Goal: Task Accomplishment & Management: Manage account settings

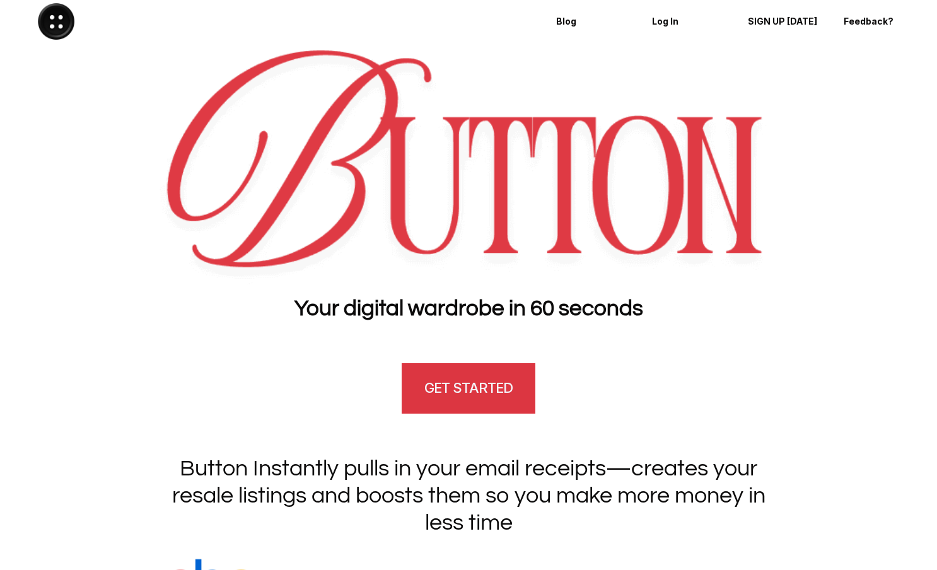
click at [482, 387] on h4 "GET STARTED" at bounding box center [468, 388] width 88 height 20
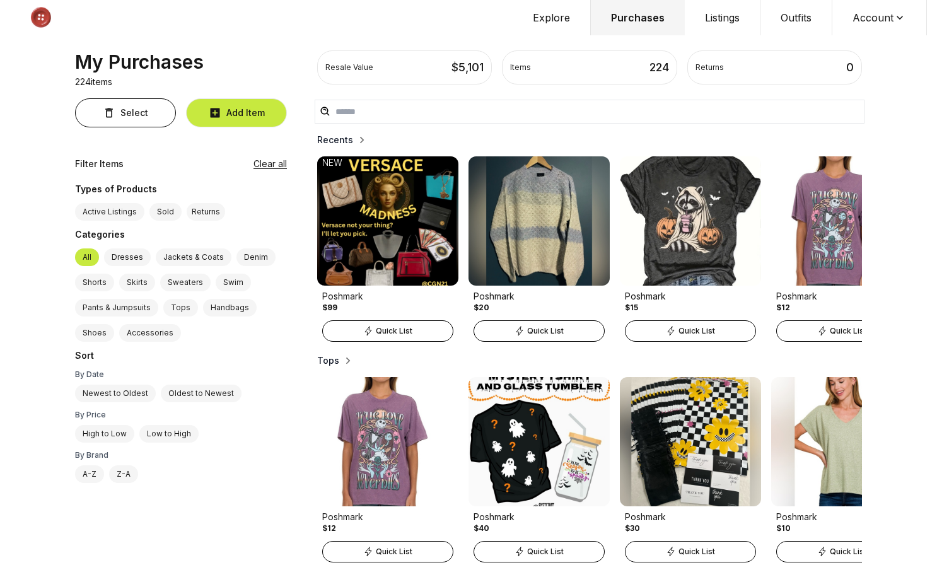
click at [863, 27] on button "Account" at bounding box center [880, 17] width 95 height 35
click at [852, 39] on span "Profile" at bounding box center [871, 41] width 111 height 23
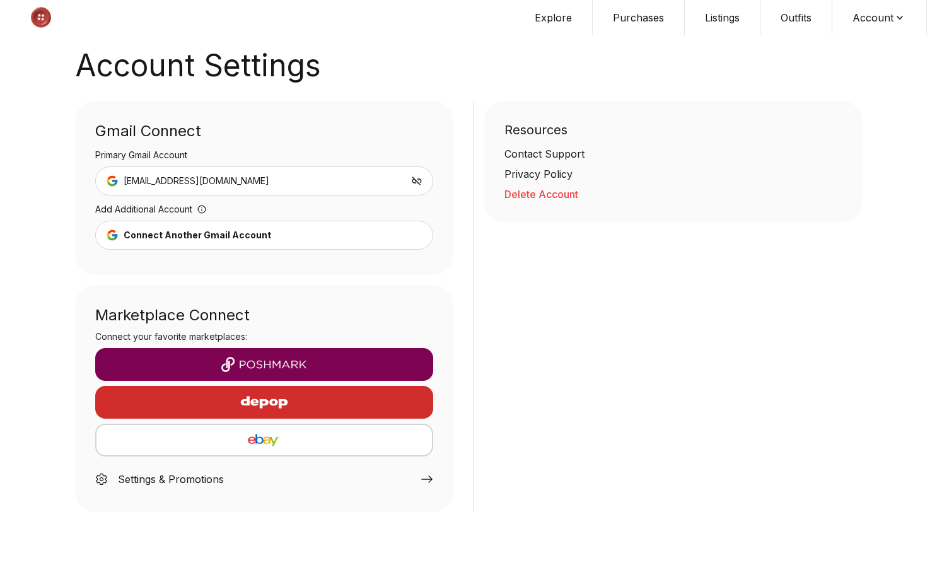
click at [267, 351] on button "button" at bounding box center [264, 364] width 338 height 33
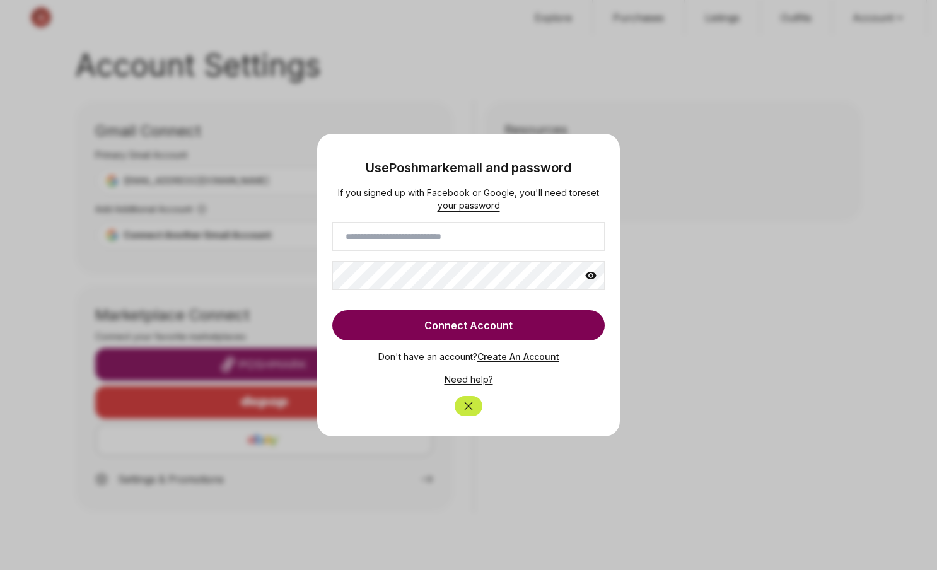
click at [379, 237] on input at bounding box center [468, 236] width 272 height 29
type input "**********"
click at [443, 322] on button "Connect Account" at bounding box center [468, 325] width 272 height 30
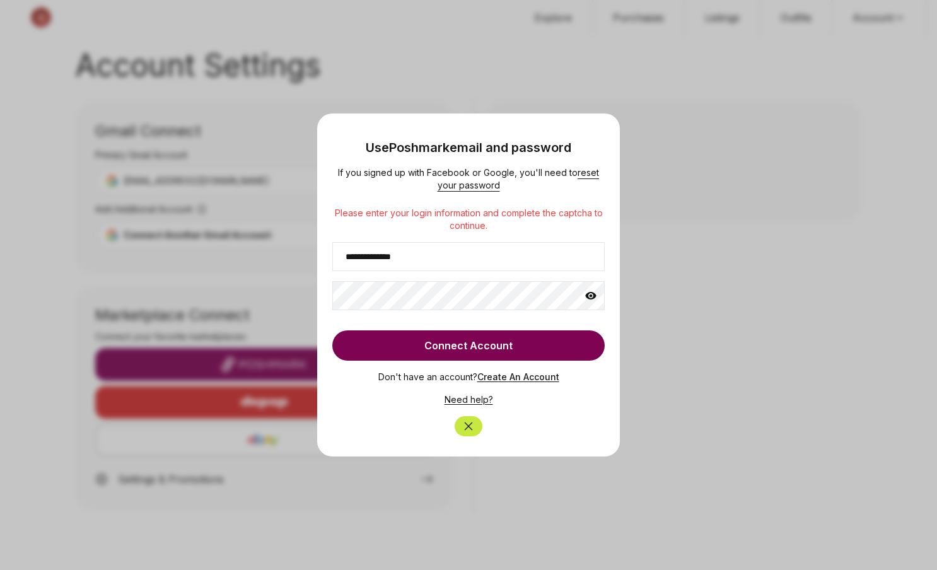
click at [591, 298] on icon at bounding box center [591, 295] width 13 height 13
click at [469, 348] on button "Connect Account" at bounding box center [468, 345] width 272 height 30
click at [472, 423] on icon "Close" at bounding box center [468, 426] width 13 height 13
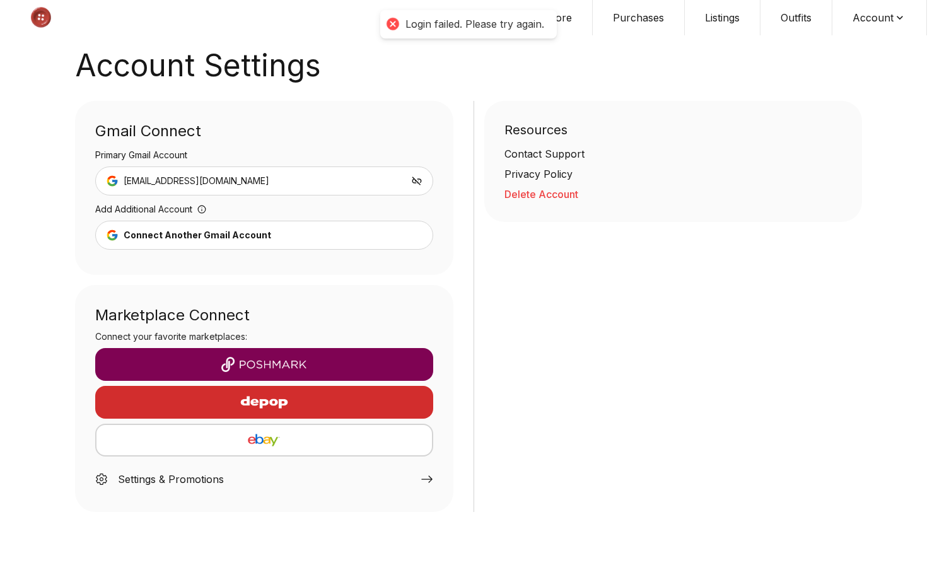
click at [393, 25] on div at bounding box center [393, 24] width 18 height 18
click at [392, 23] on div at bounding box center [393, 24] width 18 height 18
click at [390, 25] on div at bounding box center [393, 24] width 18 height 18
